Goal: Entertainment & Leisure: Consume media (video, audio)

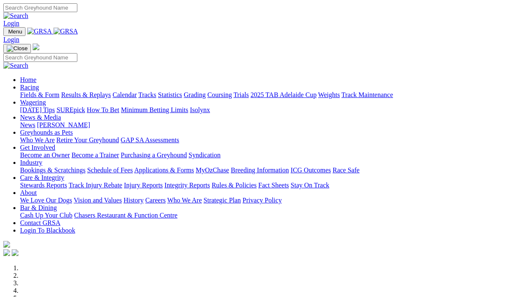
click at [39, 84] on link "Racing" at bounding box center [29, 87] width 19 height 7
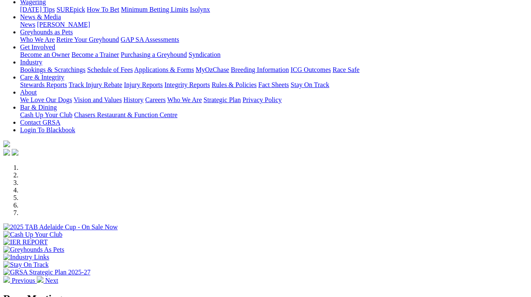
scroll to position [151, 0]
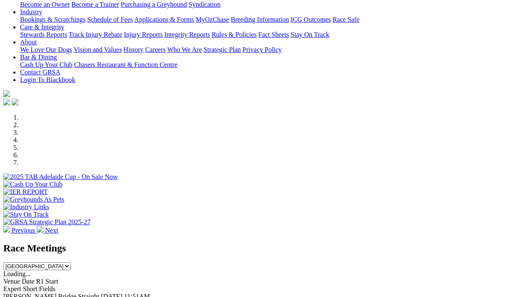
select select "NSW"
click at [3, 262] on select "South Australia New South Wales Northern Territory Queensland Tasmania Victoria…" at bounding box center [36, 266] width 67 height 8
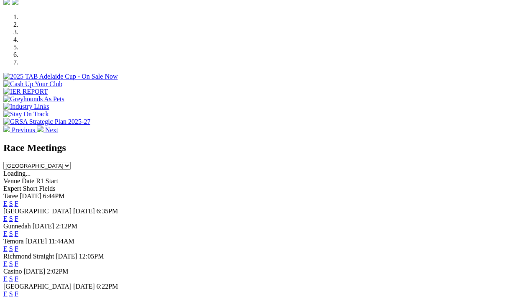
scroll to position [351, 0]
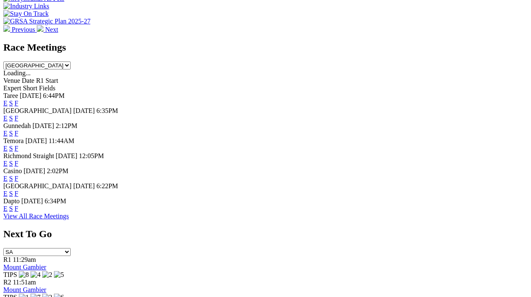
click at [69, 220] on link "View All Race Meetings" at bounding box center [36, 216] width 66 height 7
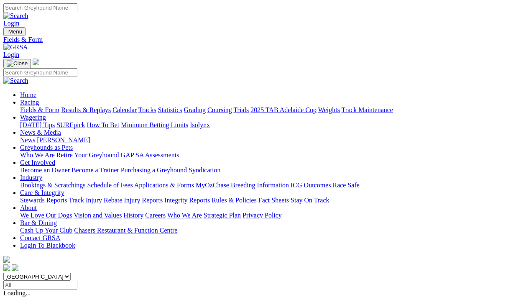
click at [77, 281] on input "Select date" at bounding box center [40, 285] width 74 height 9
type input "Sunday, 17 Aug 2025"
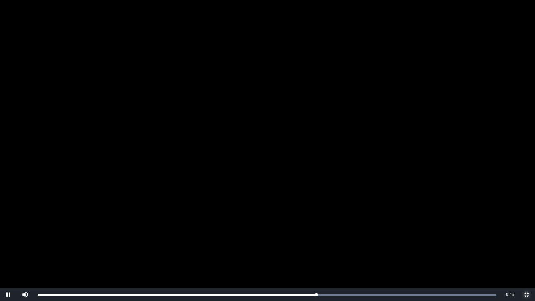
click at [0, 0] on div "0:04" at bounding box center [0, 0] width 0 height 0
